Goal: Information Seeking & Learning: Check status

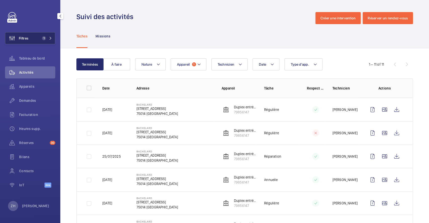
click at [36, 39] on button "Filtres 1" at bounding box center [30, 38] width 50 height 12
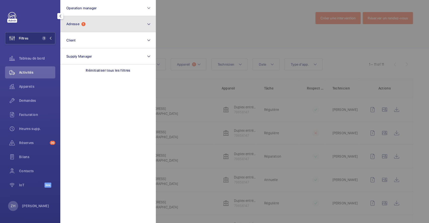
click at [99, 21] on button "Adresse 1" at bounding box center [107, 24] width 95 height 16
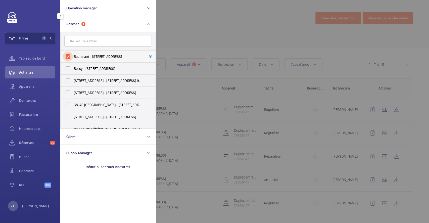
click at [67, 56] on input "Bachelard - 111 Boulevard Brune, PARIS 75014" at bounding box center [68, 56] width 10 height 10
checkbox input "false"
drag, startPoint x: 218, startPoint y: 33, endPoint x: 184, endPoint y: 32, distance: 33.7
click at [218, 32] on div at bounding box center [370, 111] width 429 height 223
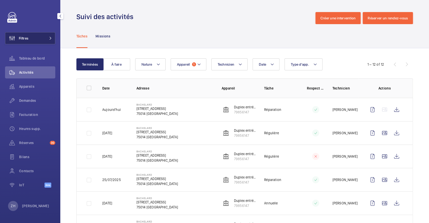
click at [38, 39] on button "Filtres" at bounding box center [30, 38] width 50 height 12
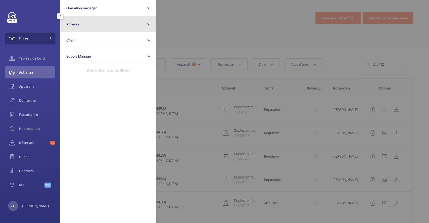
click at [134, 26] on button "Adresse" at bounding box center [107, 24] width 95 height 16
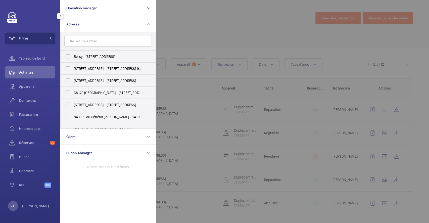
click at [117, 41] on input "text" at bounding box center [107, 41] width 87 height 11
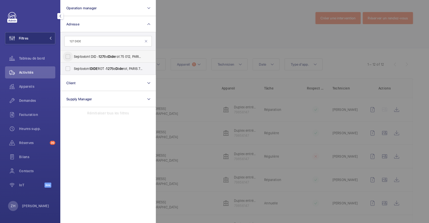
type input "127 DIDE"
click at [72, 56] on input "Septodont DID - 127 Bd Dide rot 75 012, PARIS 75012" at bounding box center [68, 56] width 10 height 10
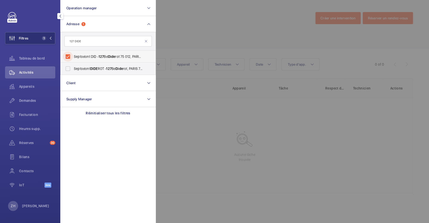
click at [72, 56] on input "Septodont DID - 127 Bd Dide rot 75 012, PARIS 75012" at bounding box center [68, 56] width 10 height 10
checkbox input "false"
click at [70, 67] on input "Septodont DIDE ROT - 127 Bd Dide rot, PARIS 75012" at bounding box center [68, 69] width 10 height 10
checkbox input "true"
click at [237, 33] on div at bounding box center [370, 111] width 429 height 223
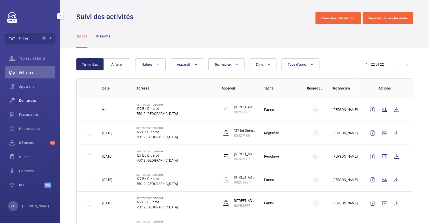
click at [36, 99] on span "Demandes" at bounding box center [37, 100] width 36 height 5
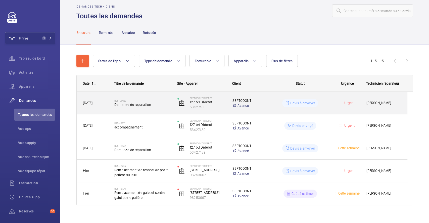
scroll to position [14, 0]
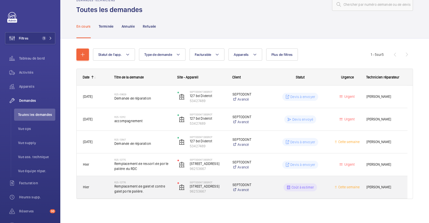
click at [161, 182] on h2 "R25-12776" at bounding box center [142, 182] width 57 height 3
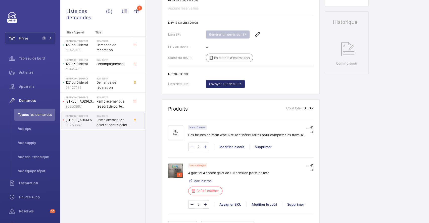
scroll to position [268, 0]
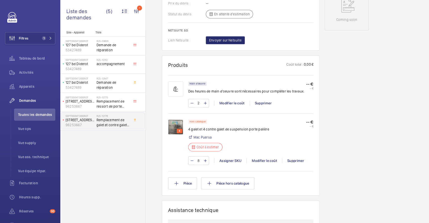
click at [184, 128] on div "4" at bounding box center [178, 141] width 20 height 45
click at [174, 123] on img at bounding box center [175, 126] width 15 height 15
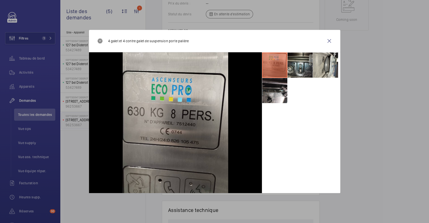
click at [296, 65] on li at bounding box center [299, 65] width 25 height 25
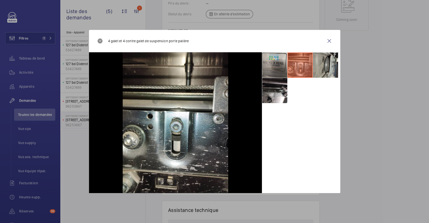
click at [331, 59] on li at bounding box center [325, 65] width 25 height 25
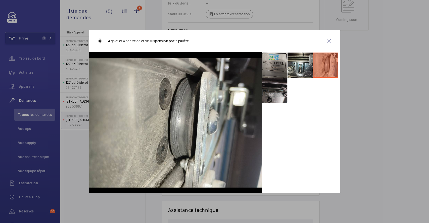
click at [269, 86] on li at bounding box center [274, 90] width 25 height 25
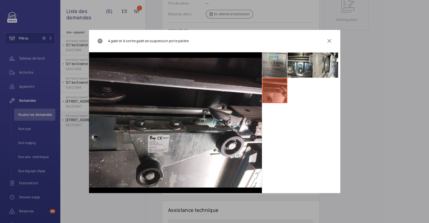
drag, startPoint x: 329, startPoint y: 38, endPoint x: 340, endPoint y: 50, distance: 16.0
click at [329, 39] on wm-front-icon-button at bounding box center [329, 41] width 12 height 12
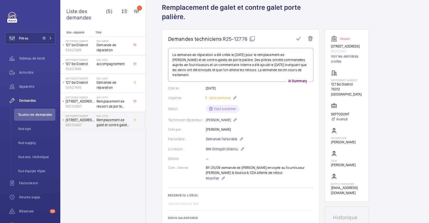
scroll to position [0, 0]
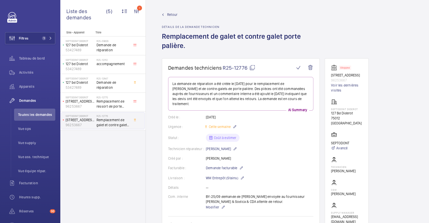
click at [169, 13] on span "Retour" at bounding box center [172, 14] width 10 height 5
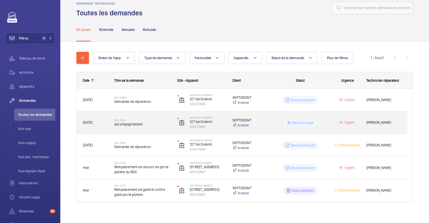
scroll to position [14, 0]
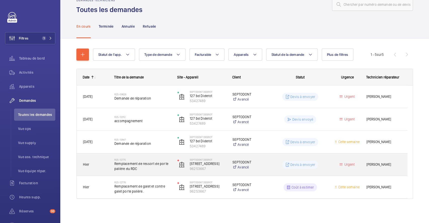
click at [261, 161] on p "SEPTODONT" at bounding box center [248, 162] width 33 height 5
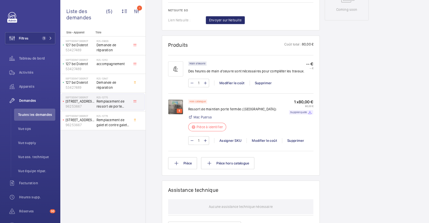
scroll to position [283, 0]
click at [172, 99] on img at bounding box center [175, 106] width 15 height 15
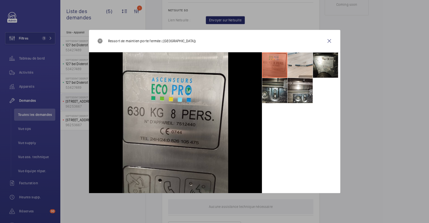
click at [274, 90] on li at bounding box center [274, 90] width 25 height 25
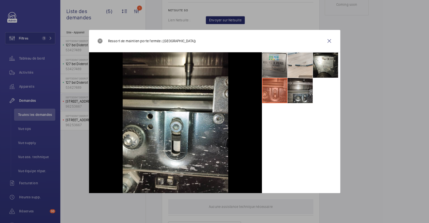
click at [294, 91] on li at bounding box center [299, 90] width 25 height 25
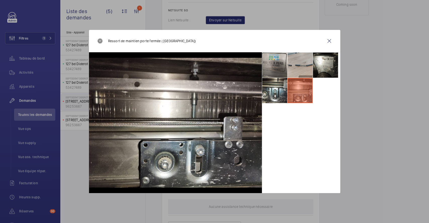
click at [301, 70] on li at bounding box center [299, 65] width 25 height 25
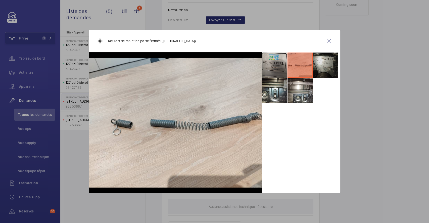
click at [320, 66] on li at bounding box center [325, 65] width 25 height 25
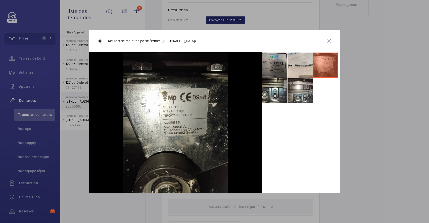
click at [274, 65] on li at bounding box center [274, 65] width 25 height 25
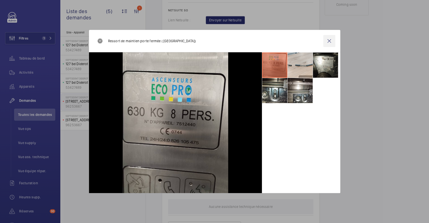
click at [329, 42] on wm-front-icon-button at bounding box center [329, 41] width 12 height 12
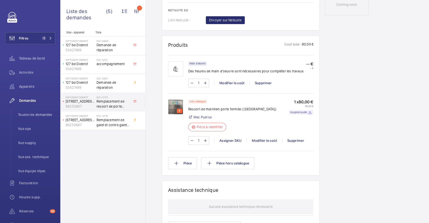
click at [176, 99] on img at bounding box center [175, 106] width 15 height 15
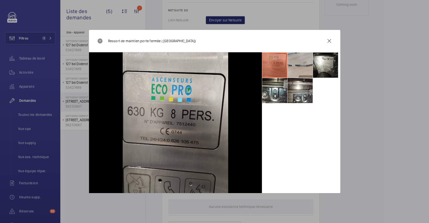
click at [305, 66] on li at bounding box center [299, 65] width 25 height 25
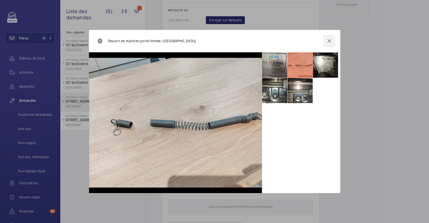
click at [328, 41] on wm-front-icon-button at bounding box center [329, 41] width 12 height 12
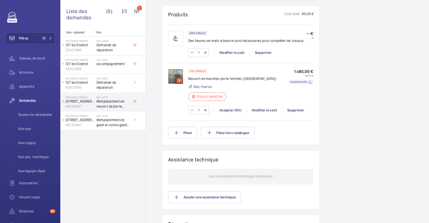
scroll to position [316, 0]
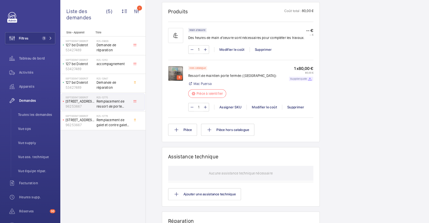
click at [297, 78] on p "Supplier quote" at bounding box center [298, 79] width 17 height 2
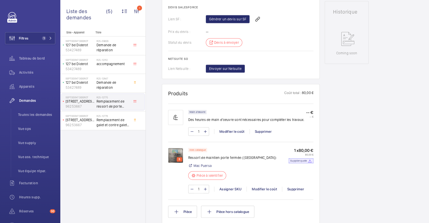
scroll to position [167, 0]
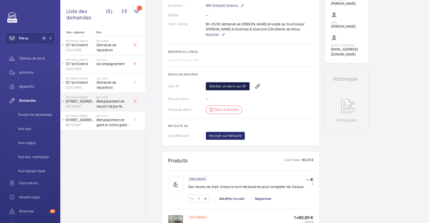
click at [239, 82] on link "Générer un devis sur SF" at bounding box center [228, 86] width 44 height 8
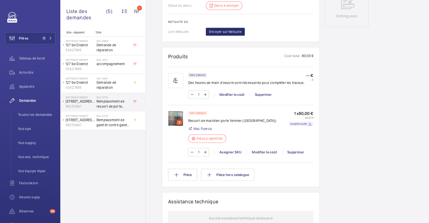
scroll to position [301, 0]
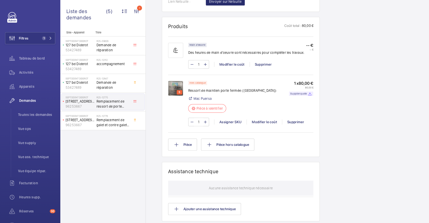
click at [178, 81] on img at bounding box center [175, 88] width 15 height 15
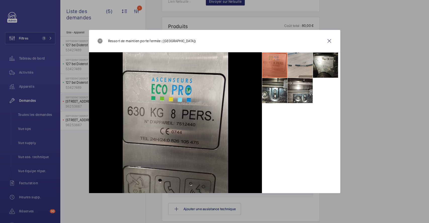
click at [299, 69] on li at bounding box center [299, 65] width 25 height 25
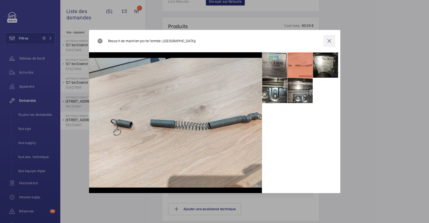
click at [328, 40] on wm-front-icon-button at bounding box center [329, 41] width 12 height 12
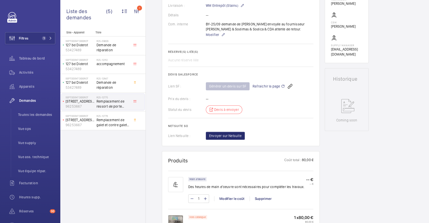
scroll to position [67, 0]
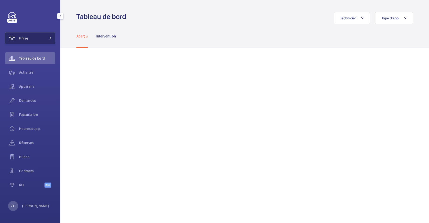
click at [33, 39] on button "Filtres" at bounding box center [30, 38] width 50 height 12
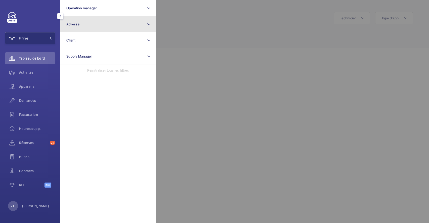
click at [97, 27] on button "Adresse" at bounding box center [107, 24] width 95 height 16
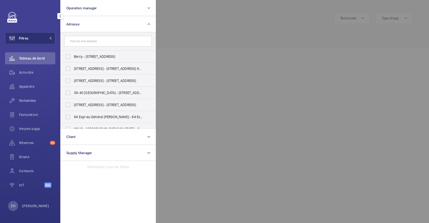
click at [96, 42] on input "text" at bounding box center [107, 41] width 87 height 11
type input "[STREET_ADDRESS][PERSON_NAME]"
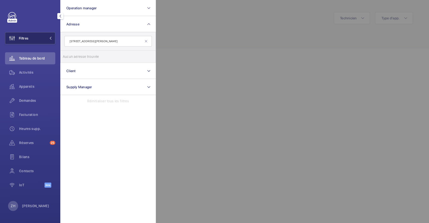
drag, startPoint x: 105, startPoint y: 42, endPoint x: 50, endPoint y: 41, distance: 55.5
click at [50, 41] on wm-front-sidebar-menu-filter "Filtres Operation manager Adresse [STREET_ADDRESS] Aucun adresse [STREET_ADDRES…" at bounding box center [30, 38] width 50 height 12
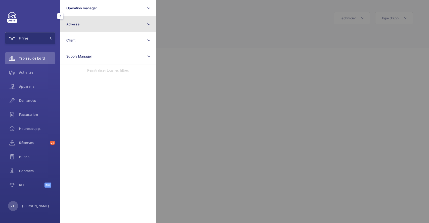
click at [86, 28] on button "Adresse" at bounding box center [107, 24] width 95 height 16
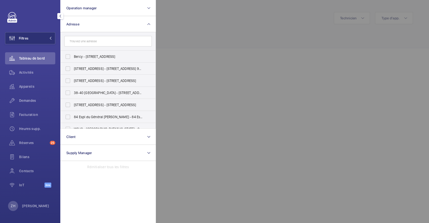
click at [86, 42] on input "text" at bounding box center [107, 41] width 87 height 11
type input "N"
type input "mend"
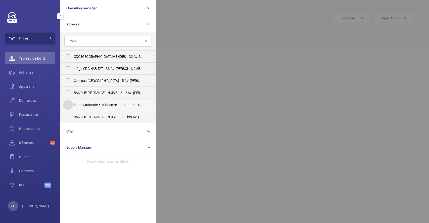
click at [67, 104] on input "Ecole Nationale des finances publiques - Noisiel - 9 Av. Pierre Mend ès France,…" at bounding box center [68, 105] width 10 height 10
checkbox input "true"
click at [225, 34] on div at bounding box center [370, 111] width 429 height 223
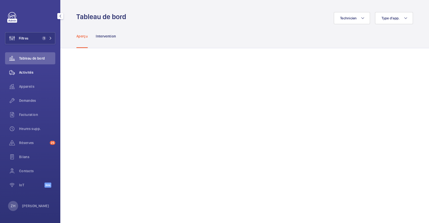
click at [30, 73] on span "Activités" at bounding box center [37, 72] width 36 height 5
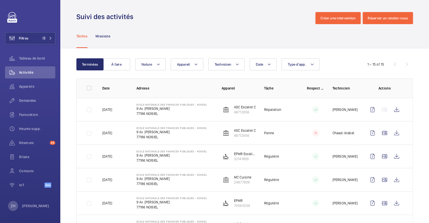
scroll to position [33, 0]
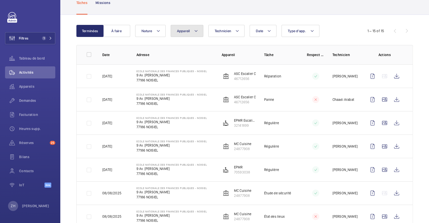
click at [198, 35] on button "Appareil" at bounding box center [187, 31] width 33 height 12
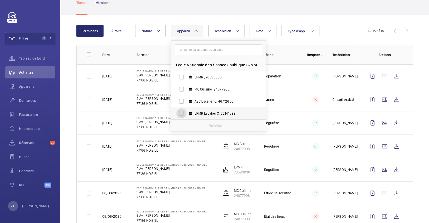
click at [183, 113] on input "EPMR Escalier C, 32141899" at bounding box center [181, 113] width 10 height 10
checkbox input "true"
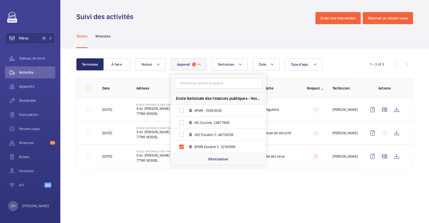
click at [228, 34] on div "Tâches Missions" at bounding box center [244, 36] width 336 height 24
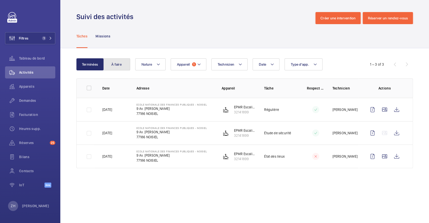
click at [125, 65] on button "À faire" at bounding box center [116, 64] width 27 height 12
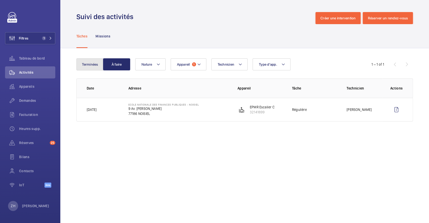
click at [94, 61] on button "Terminées" at bounding box center [89, 64] width 27 height 12
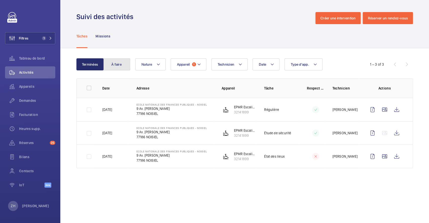
click at [116, 65] on button "À faire" at bounding box center [116, 64] width 27 height 12
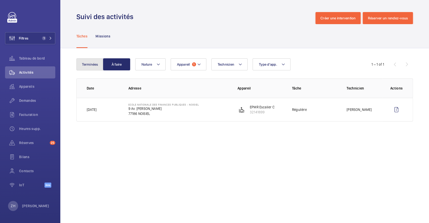
click at [88, 65] on button "Terminées" at bounding box center [89, 64] width 27 height 12
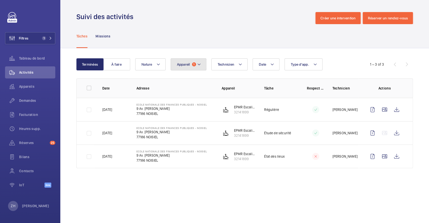
click at [199, 63] on mat-icon at bounding box center [199, 64] width 4 height 6
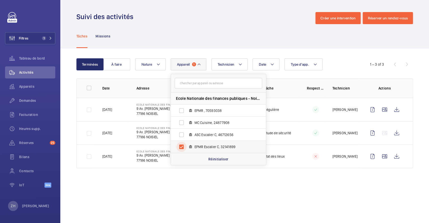
click at [180, 145] on input "EPMR Escalier C, 32141899" at bounding box center [181, 147] width 10 height 10
checkbox input "false"
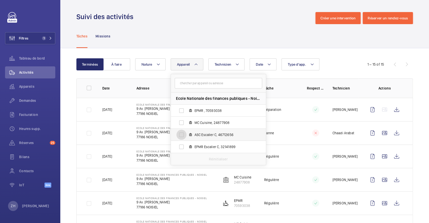
click at [180, 134] on input "ASC Escalier C, 46712656" at bounding box center [181, 135] width 10 height 10
checkbox input "true"
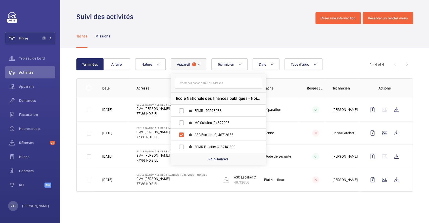
click at [227, 31] on div "Tâches Missions" at bounding box center [244, 36] width 336 height 24
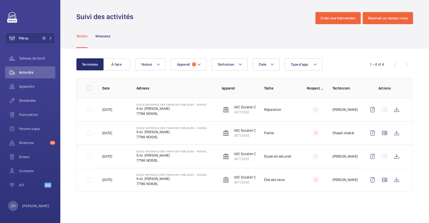
click at [414, 70] on div "Terminées À faire Date Technicien Appareil 1 Type d'app. Nature 1 – 4 of 4 Date…" at bounding box center [244, 125] width 369 height 155
